Goal: Information Seeking & Learning: Learn about a topic

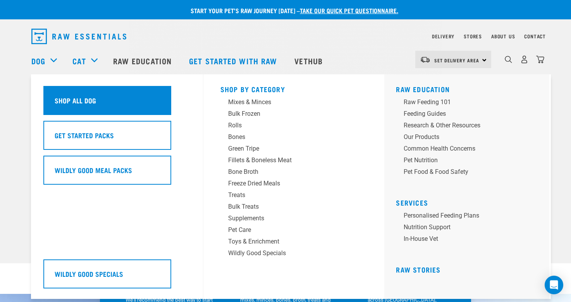
click at [66, 99] on h5 "Shop All Dog" at bounding box center [75, 100] width 41 height 10
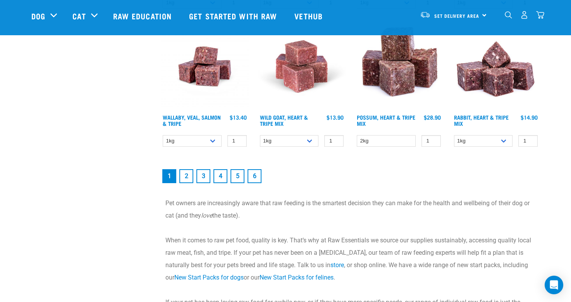
scroll to position [1114, 0]
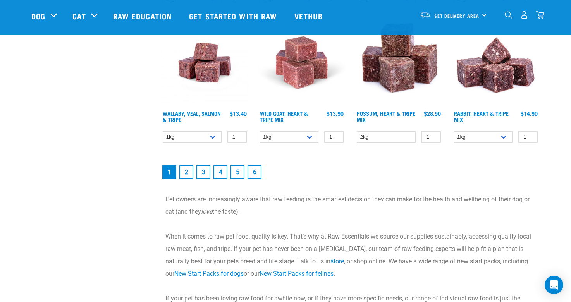
click at [188, 172] on link "2" at bounding box center [186, 172] width 14 height 14
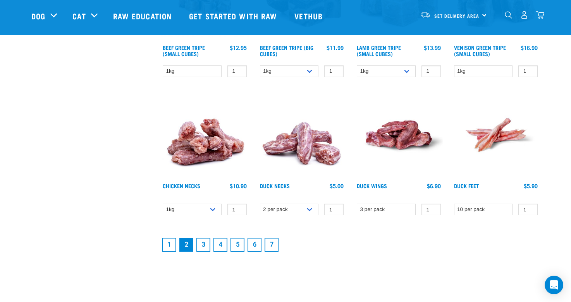
scroll to position [997, 0]
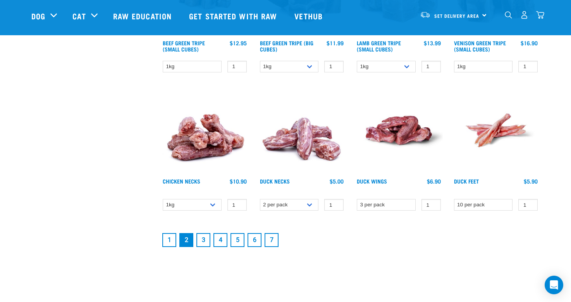
click at [204, 239] on link "3" at bounding box center [203, 240] width 14 height 14
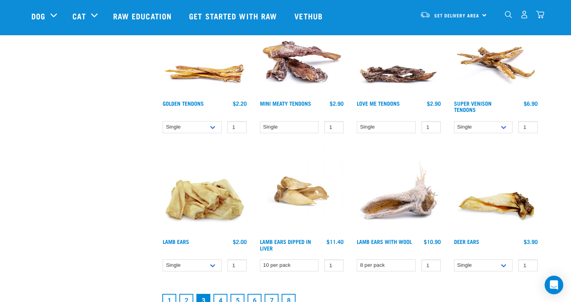
scroll to position [988, 0]
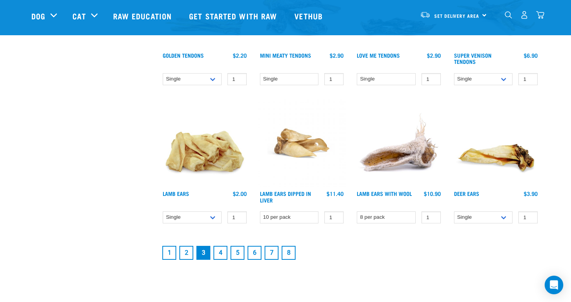
click at [222, 253] on link "4" at bounding box center [220, 253] width 14 height 14
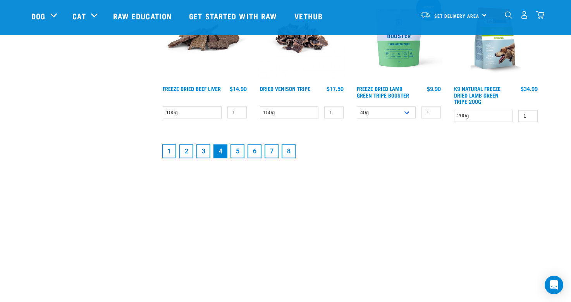
scroll to position [1152, 0]
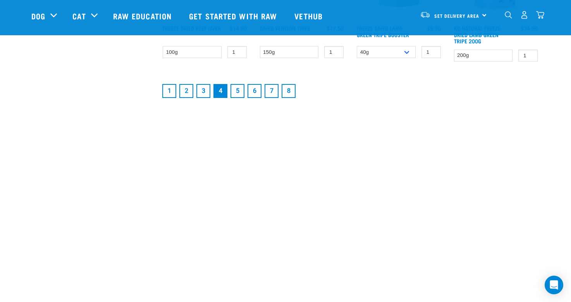
click at [168, 91] on link "1" at bounding box center [169, 91] width 14 height 14
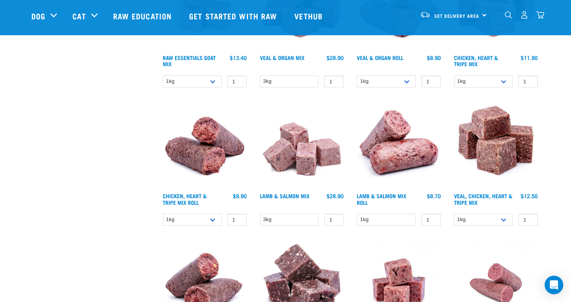
scroll to position [755, 0]
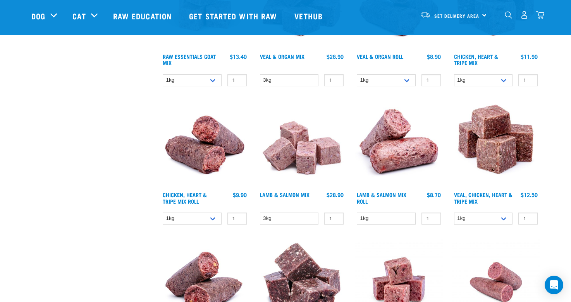
click at [388, 143] on img at bounding box center [399, 144] width 88 height 88
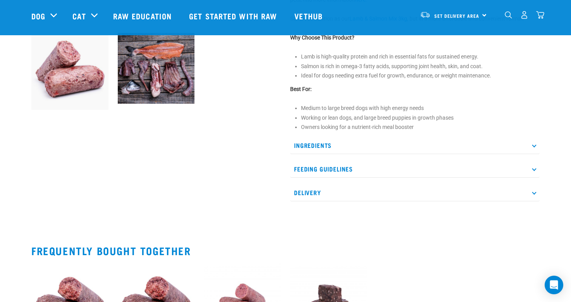
scroll to position [291, 0]
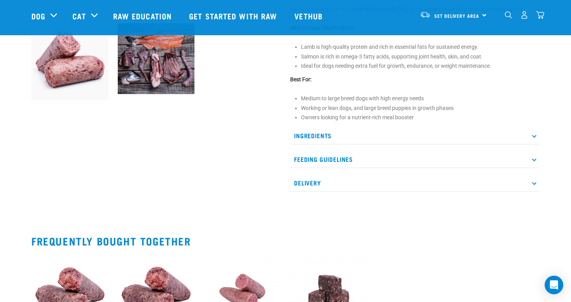
click at [535, 185] on p "Delivery" at bounding box center [414, 182] width 249 height 17
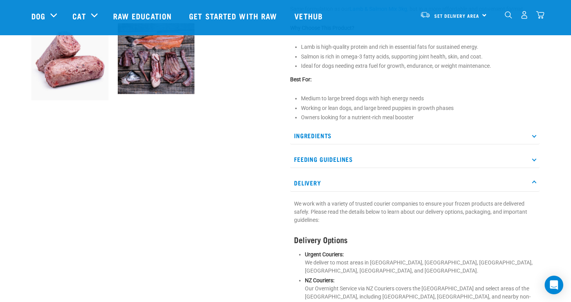
click at [531, 156] on p "Feeding Guidelines" at bounding box center [414, 159] width 249 height 17
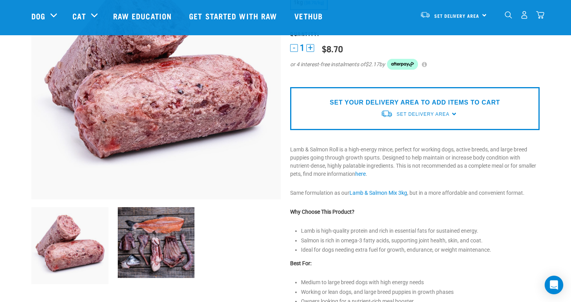
scroll to position [0, 0]
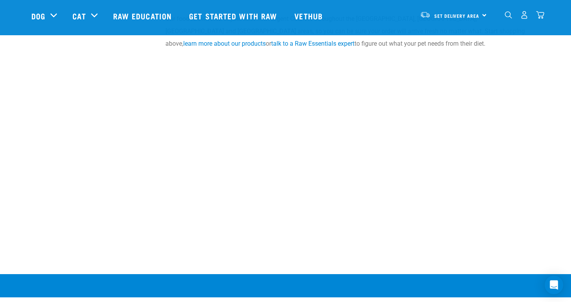
scroll to position [1490, 0]
